Goal: Find contact information: Find contact information

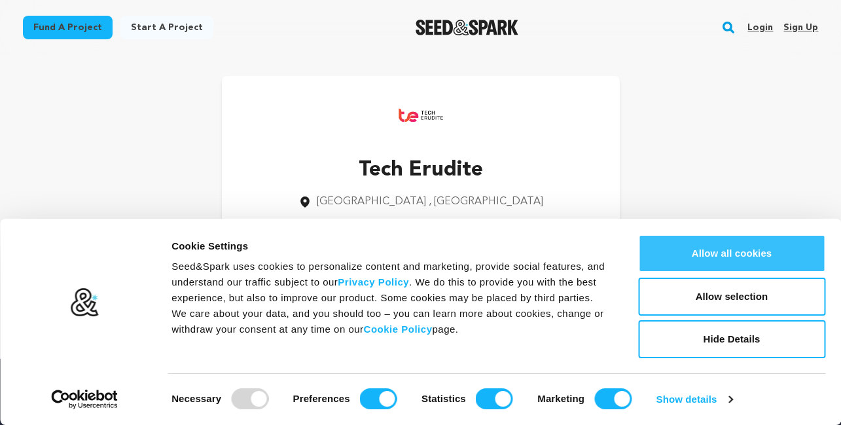
click at [718, 242] on button "Allow all cookies" at bounding box center [731, 253] width 187 height 38
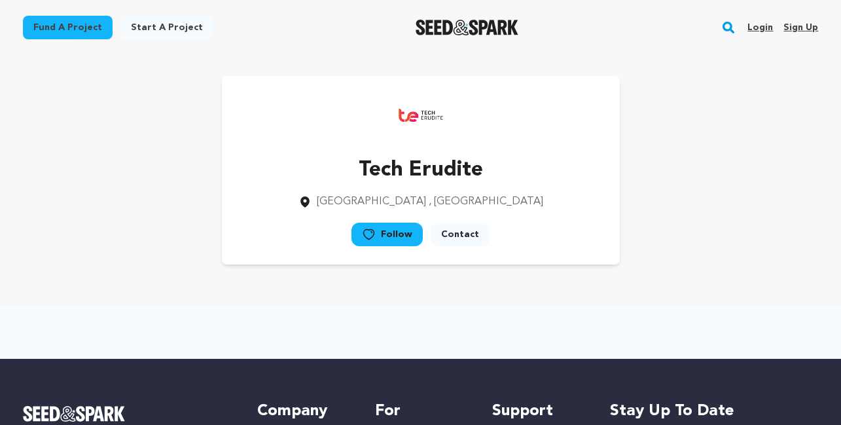
click at [454, 234] on link "Contact" at bounding box center [460, 235] width 59 height 24
